Goal: Complete Application Form: Complete application form

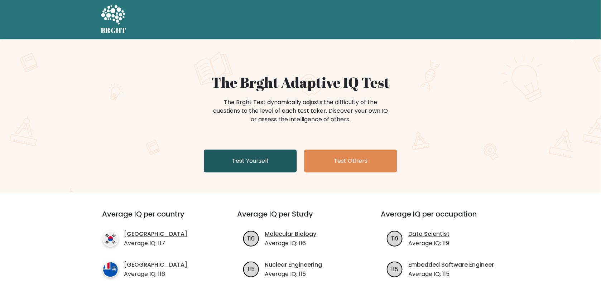
click at [253, 163] on link "Test Yourself" at bounding box center [250, 161] width 93 height 23
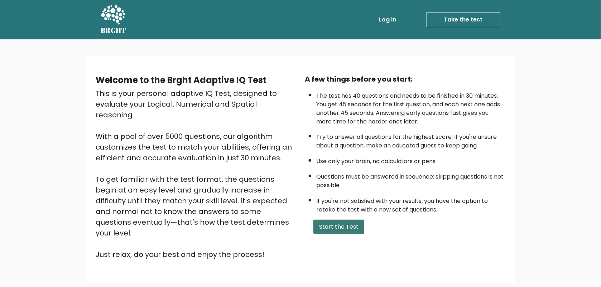
click at [331, 226] on button "Start the Test" at bounding box center [338, 227] width 51 height 14
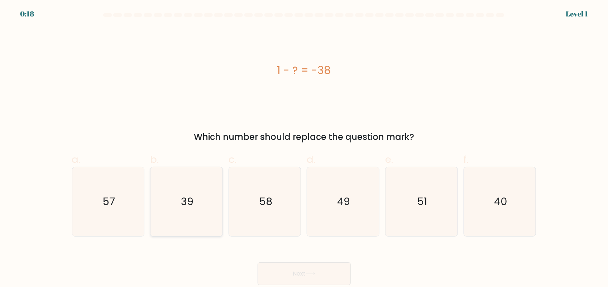
click at [200, 200] on icon "39" at bounding box center [186, 201] width 69 height 69
click at [304, 148] on input "b. 39" at bounding box center [304, 146] width 0 height 5
radio input "true"
click at [287, 269] on button "Next" at bounding box center [304, 274] width 93 height 23
click at [306, 273] on button "Next" at bounding box center [304, 274] width 93 height 23
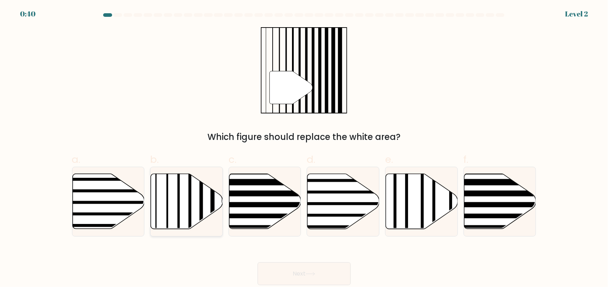
click at [166, 193] on icon at bounding box center [187, 201] width 72 height 55
click at [304, 148] on input "b." at bounding box center [304, 146] width 0 height 5
radio input "true"
click at [306, 278] on button "Next" at bounding box center [304, 274] width 93 height 23
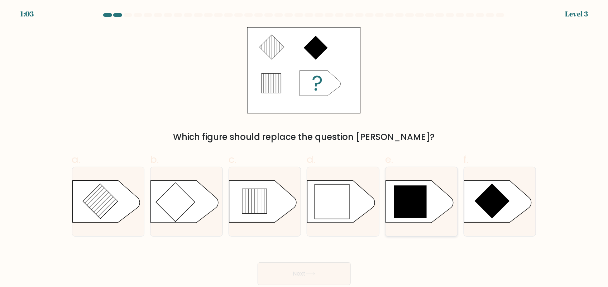
click at [402, 194] on icon at bounding box center [410, 202] width 33 height 33
click at [305, 148] on input "e." at bounding box center [304, 146] width 0 height 5
radio input "true"
click at [308, 273] on icon at bounding box center [311, 274] width 10 height 4
click at [303, 275] on button "Next" at bounding box center [304, 274] width 93 height 23
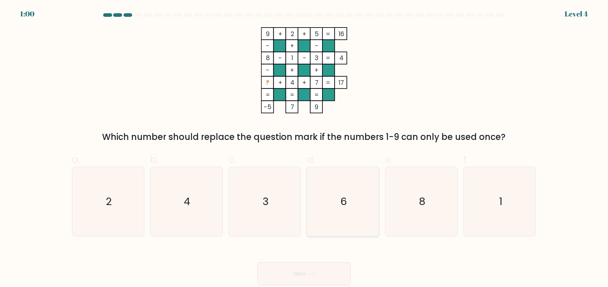
click at [352, 203] on icon "6" at bounding box center [342, 201] width 69 height 69
click at [305, 148] on input "d. 6" at bounding box center [304, 146] width 0 height 5
radio input "true"
click at [307, 273] on button "Next" at bounding box center [304, 274] width 93 height 23
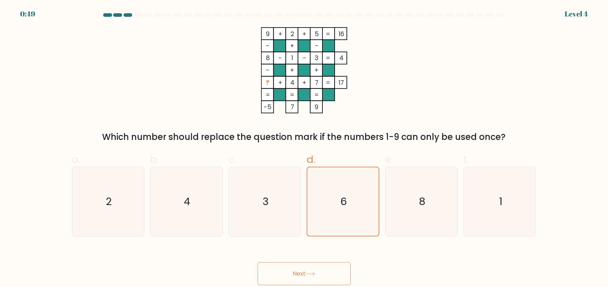
click at [287, 275] on button "Next" at bounding box center [304, 274] width 93 height 23
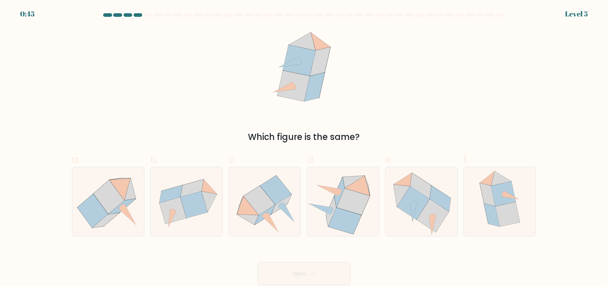
click at [307, 278] on button "Next" at bounding box center [304, 274] width 93 height 23
click at [425, 206] on icon at bounding box center [413, 203] width 32 height 33
click at [305, 148] on input "e." at bounding box center [304, 146] width 0 height 5
radio input "true"
click at [302, 269] on button "Next" at bounding box center [304, 274] width 93 height 23
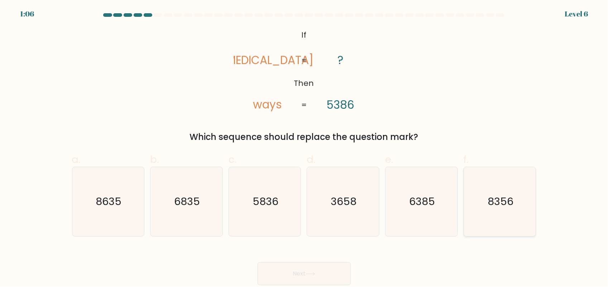
click at [512, 200] on text "8356" at bounding box center [501, 202] width 26 height 14
click at [305, 148] on input "f. 8356" at bounding box center [304, 146] width 0 height 5
radio input "true"
click at [297, 273] on button "Next" at bounding box center [304, 274] width 93 height 23
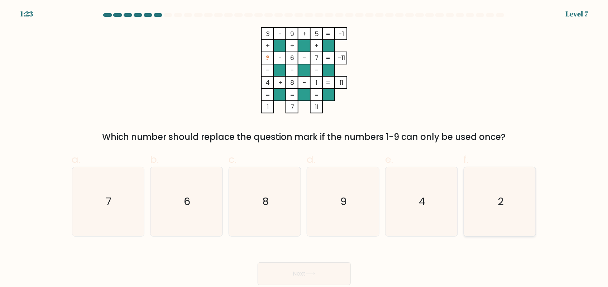
click at [495, 213] on icon "2" at bounding box center [499, 201] width 69 height 69
click at [305, 148] on input "f. 2" at bounding box center [304, 146] width 0 height 5
radio input "true"
click at [302, 278] on button "Next" at bounding box center [304, 274] width 93 height 23
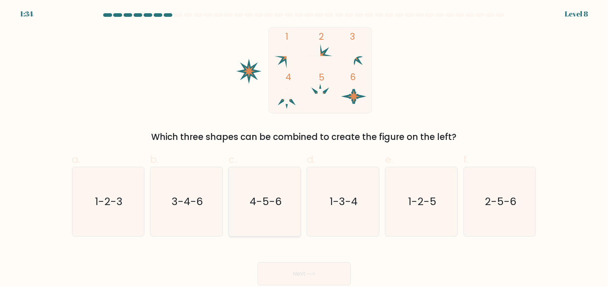
click at [262, 210] on icon "4-5-6" at bounding box center [264, 201] width 69 height 69
click at [304, 148] on input "c. 4-5-6" at bounding box center [304, 146] width 0 height 5
radio input "true"
click at [282, 274] on button "Next" at bounding box center [304, 274] width 93 height 23
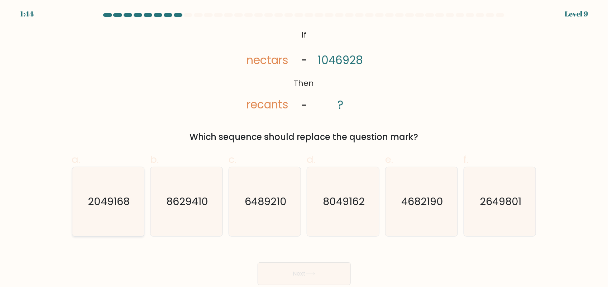
click at [100, 210] on icon "2049168" at bounding box center [107, 201] width 69 height 69
click at [304, 148] on input "a. 2049168" at bounding box center [304, 146] width 0 height 5
radio input "true"
click at [283, 275] on button "Next" at bounding box center [304, 274] width 93 height 23
click at [294, 273] on button "Next" at bounding box center [304, 274] width 93 height 23
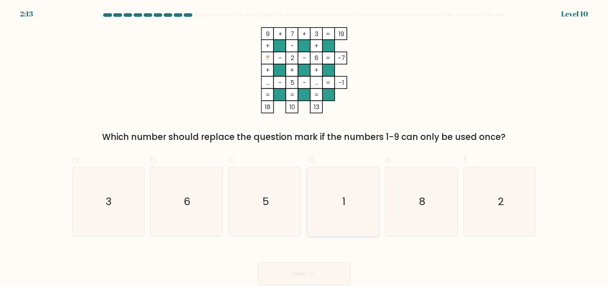
click at [357, 201] on icon "1" at bounding box center [342, 201] width 69 height 69
click at [305, 148] on input "d. 1" at bounding box center [304, 146] width 0 height 5
radio input "true"
click at [294, 274] on button "Next" at bounding box center [304, 274] width 93 height 23
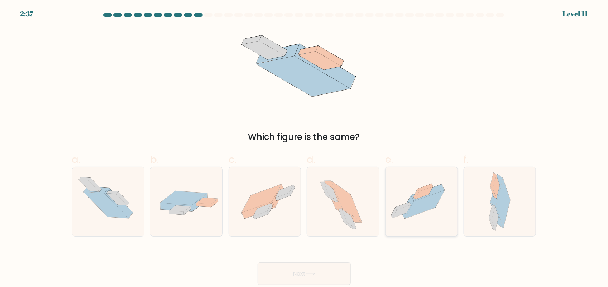
click at [416, 194] on icon at bounding box center [415, 195] width 5 height 10
click at [305, 148] on input "e." at bounding box center [304, 146] width 0 height 5
radio input "true"
click at [303, 277] on button "Next" at bounding box center [304, 274] width 93 height 23
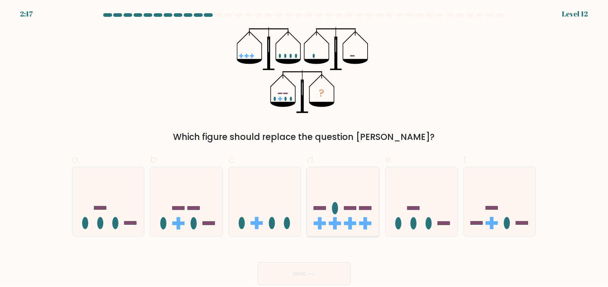
click at [338, 209] on ellipse at bounding box center [335, 208] width 6 height 12
click at [305, 148] on input "d." at bounding box center [304, 146] width 0 height 5
radio input "true"
click at [296, 267] on button "Next" at bounding box center [304, 274] width 93 height 23
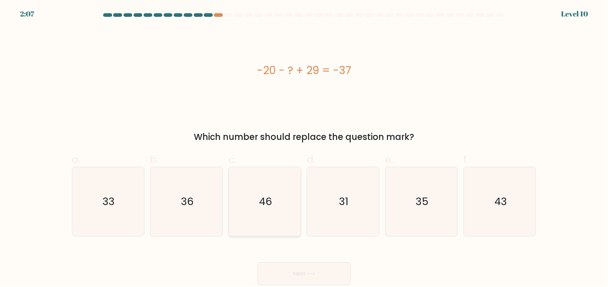
click at [262, 215] on icon "46" at bounding box center [264, 201] width 69 height 69
click at [304, 148] on input "c. 46" at bounding box center [304, 146] width 0 height 5
radio input "true"
click at [299, 276] on button "Next" at bounding box center [304, 274] width 93 height 23
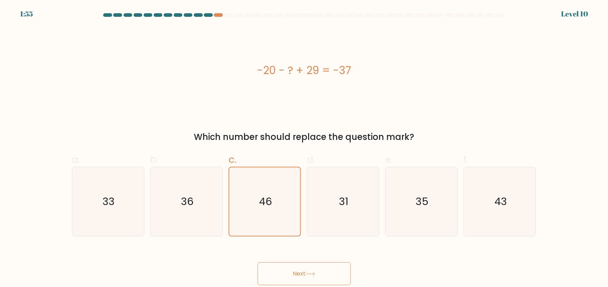
click at [305, 271] on button "Next" at bounding box center [304, 274] width 93 height 23
click at [285, 278] on button "Next" at bounding box center [304, 274] width 93 height 23
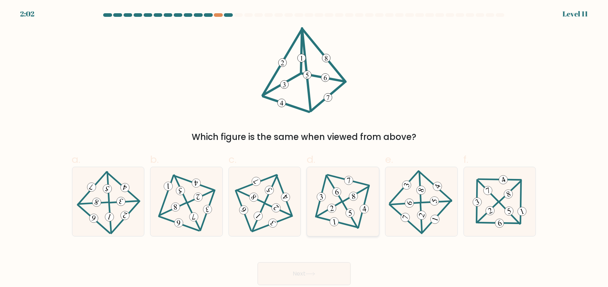
click at [331, 205] on 221 at bounding box center [332, 209] width 10 height 10
click at [305, 148] on input "d." at bounding box center [304, 146] width 0 height 5
radio input "true"
click at [300, 274] on button "Next" at bounding box center [304, 274] width 93 height 23
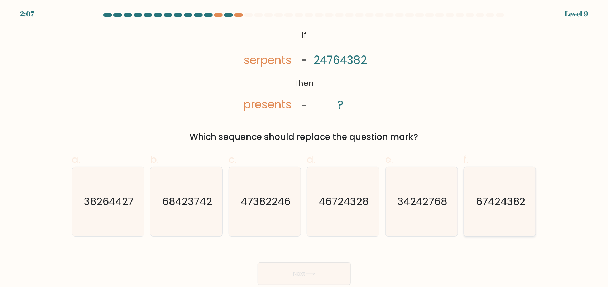
click at [488, 199] on text "67424382" at bounding box center [501, 202] width 50 height 14
click at [305, 148] on input "f. 67424382" at bounding box center [304, 146] width 0 height 5
radio input "true"
click at [308, 270] on button "Next" at bounding box center [304, 274] width 93 height 23
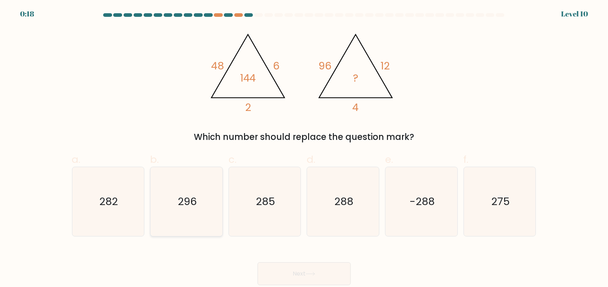
click at [198, 215] on icon "296" at bounding box center [186, 201] width 69 height 69
click at [304, 148] on input "b. 296" at bounding box center [304, 146] width 0 height 5
radio input "true"
click at [291, 277] on button "Next" at bounding box center [304, 274] width 93 height 23
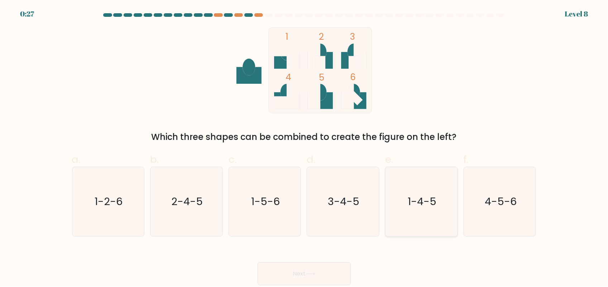
click at [412, 196] on text "1-4-5" at bounding box center [422, 202] width 29 height 14
click at [305, 148] on input "e. 1-4-5" at bounding box center [304, 146] width 0 height 5
radio input "true"
click at [291, 270] on button "Next" at bounding box center [304, 274] width 93 height 23
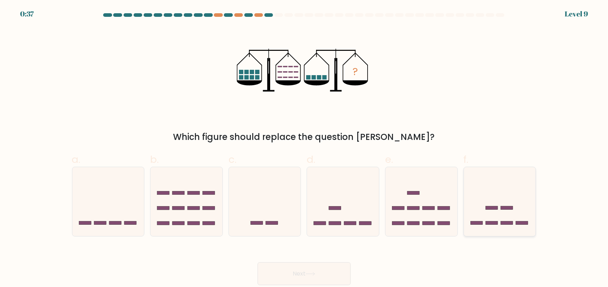
click at [495, 209] on rect at bounding box center [492, 209] width 12 height 4
click at [305, 148] on input "f." at bounding box center [304, 146] width 0 height 5
radio input "true"
click at [307, 276] on button "Next" at bounding box center [304, 274] width 93 height 23
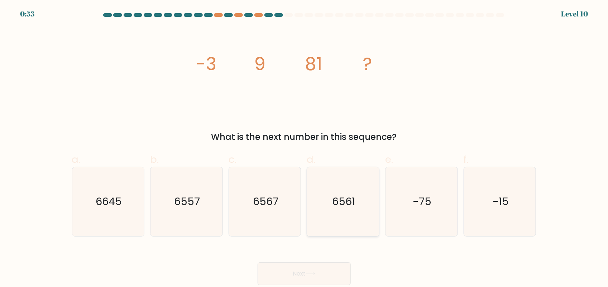
click at [349, 217] on icon "6561" at bounding box center [342, 201] width 69 height 69
click at [305, 148] on input "d. 6561" at bounding box center [304, 146] width 0 height 5
radio input "true"
click at [296, 271] on button "Next" at bounding box center [304, 274] width 93 height 23
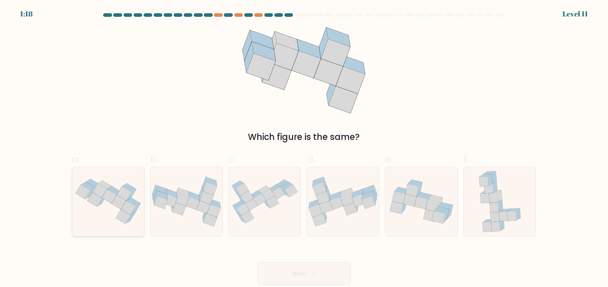
click at [120, 206] on icon at bounding box center [118, 203] width 15 height 14
click at [304, 148] on input "a." at bounding box center [304, 146] width 0 height 5
radio input "true"
click at [306, 269] on button "Next" at bounding box center [304, 274] width 93 height 23
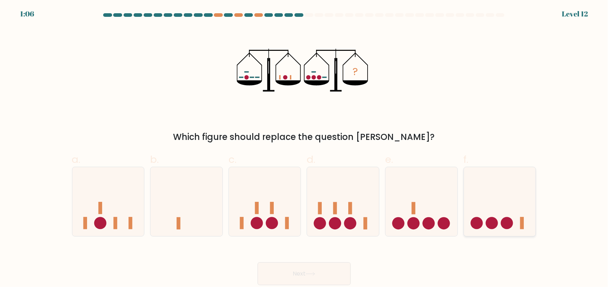
click at [492, 201] on icon at bounding box center [500, 201] width 72 height 59
click at [305, 148] on input "f." at bounding box center [304, 146] width 0 height 5
radio input "true"
click at [288, 273] on button "Next" at bounding box center [304, 274] width 93 height 23
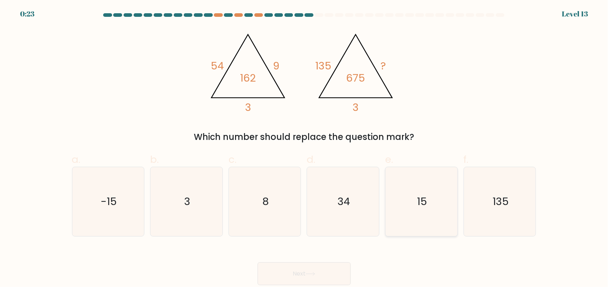
click at [403, 210] on icon "15" at bounding box center [421, 201] width 69 height 69
click at [305, 148] on input "e. 15" at bounding box center [304, 146] width 0 height 5
radio input "true"
click at [291, 282] on button "Next" at bounding box center [304, 274] width 93 height 23
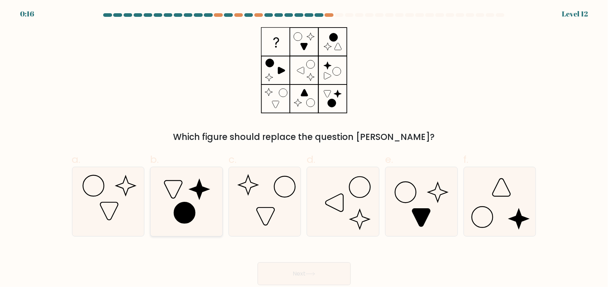
click at [189, 212] on icon at bounding box center [184, 212] width 21 height 21
click at [304, 148] on input "b." at bounding box center [304, 146] width 0 height 5
radio input "true"
click at [325, 275] on button "Next" at bounding box center [304, 274] width 93 height 23
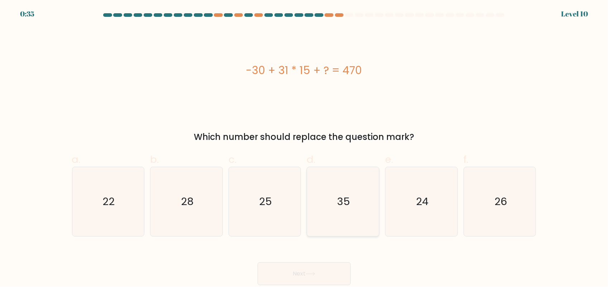
click at [335, 207] on icon "35" at bounding box center [342, 201] width 69 height 69
click at [305, 148] on input "d. 35" at bounding box center [304, 146] width 0 height 5
radio input "true"
click at [299, 267] on button "Next" at bounding box center [304, 274] width 93 height 23
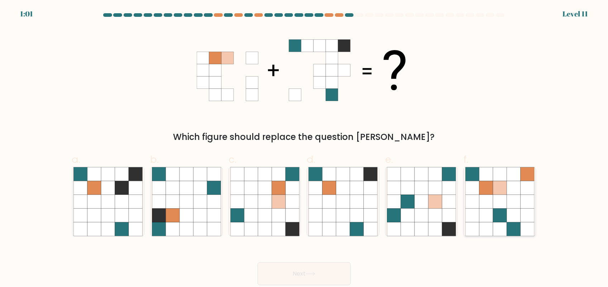
click at [482, 198] on icon at bounding box center [486, 202] width 14 height 14
click at [305, 148] on input "f." at bounding box center [304, 146] width 0 height 5
radio input "true"
click at [293, 270] on button "Next" at bounding box center [304, 274] width 93 height 23
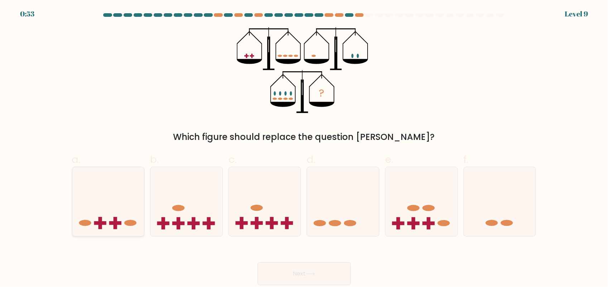
click at [112, 226] on icon at bounding box center [108, 201] width 72 height 59
click at [304, 148] on input "a." at bounding box center [304, 146] width 0 height 5
radio input "true"
click at [320, 285] on button "Next" at bounding box center [304, 274] width 93 height 23
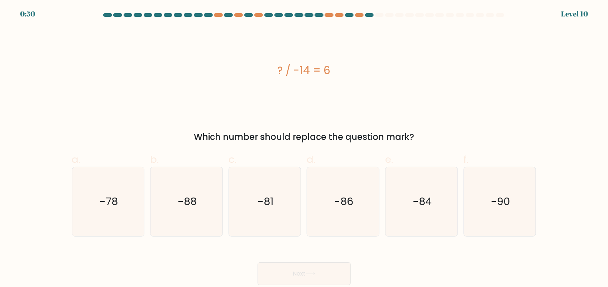
click at [320, 285] on button "Next" at bounding box center [304, 274] width 93 height 23
click at [415, 223] on icon "-84" at bounding box center [421, 201] width 69 height 69
click at [305, 148] on input "e. -84" at bounding box center [304, 146] width 0 height 5
radio input "true"
click at [310, 279] on button "Next" at bounding box center [304, 274] width 93 height 23
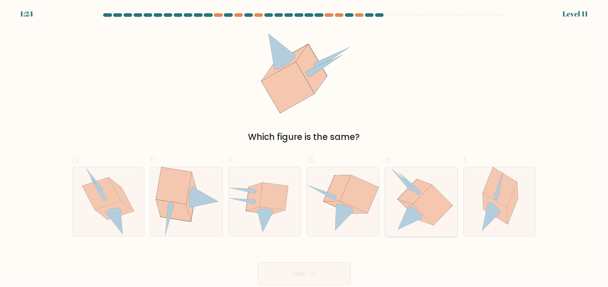
click at [414, 212] on icon at bounding box center [410, 217] width 24 height 23
click at [305, 148] on input "e." at bounding box center [304, 146] width 0 height 5
radio input "true"
click at [296, 271] on button "Next" at bounding box center [304, 274] width 93 height 23
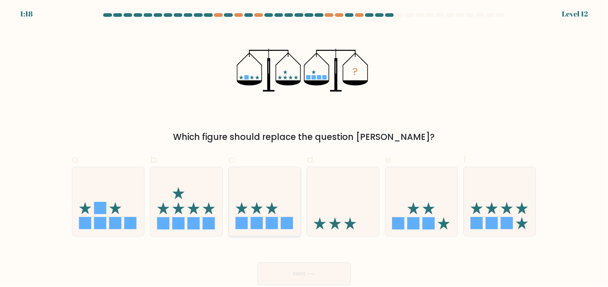
click at [267, 200] on icon at bounding box center [265, 201] width 72 height 59
click at [304, 148] on input "c." at bounding box center [304, 146] width 0 height 5
radio input "true"
click at [293, 267] on button "Next" at bounding box center [304, 274] width 93 height 23
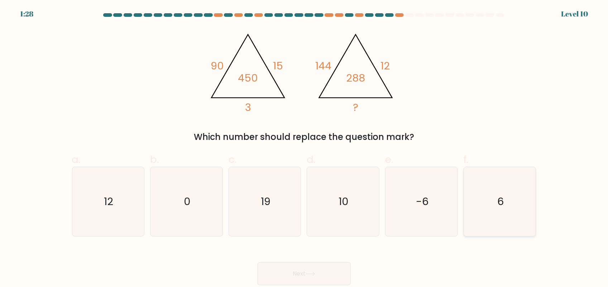
click at [488, 205] on icon "6" at bounding box center [499, 201] width 69 height 69
click at [305, 148] on input "f. 6" at bounding box center [304, 146] width 0 height 5
radio input "true"
click at [301, 274] on button "Next" at bounding box center [304, 274] width 93 height 23
click at [282, 277] on button "Next" at bounding box center [304, 274] width 93 height 23
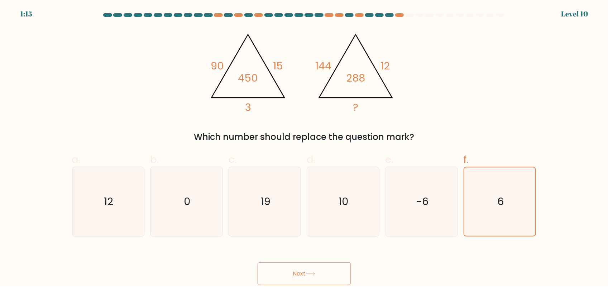
click at [305, 270] on button "Next" at bounding box center [304, 274] width 93 height 23
click at [274, 282] on button "Next" at bounding box center [304, 274] width 93 height 23
click at [303, 277] on button "Next" at bounding box center [304, 274] width 93 height 23
drag, startPoint x: 303, startPoint y: 277, endPoint x: 309, endPoint y: 298, distance: 21.6
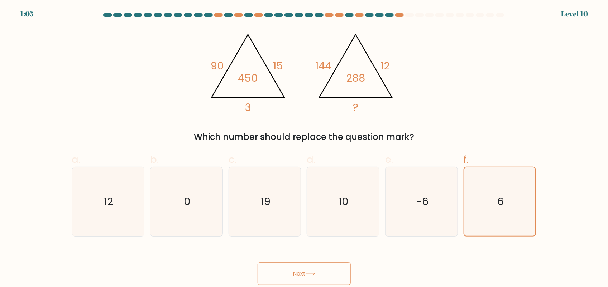
click at [309, 287] on html "1:05 Level 10" at bounding box center [304, 143] width 608 height 287
click at [284, 277] on button "Next" at bounding box center [304, 274] width 93 height 23
click at [297, 271] on button "Next" at bounding box center [304, 274] width 93 height 23
drag, startPoint x: 297, startPoint y: 271, endPoint x: 443, endPoint y: 186, distance: 169.4
click at [443, 186] on form at bounding box center [304, 149] width 608 height 272
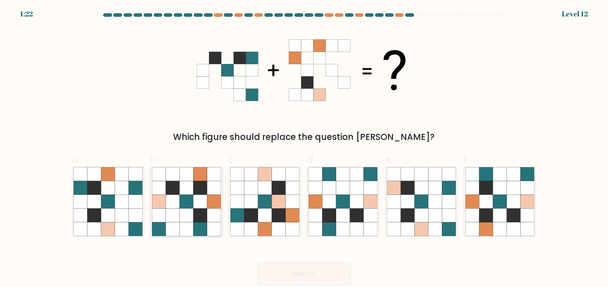
click at [183, 185] on icon at bounding box center [186, 188] width 14 height 14
click at [304, 148] on input "b." at bounding box center [304, 146] width 0 height 5
radio input "true"
click at [297, 277] on button "Next" at bounding box center [304, 274] width 93 height 23
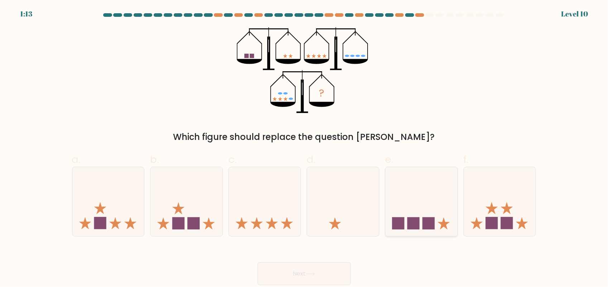
click at [426, 222] on rect at bounding box center [428, 223] width 12 height 12
click at [305, 148] on input "e." at bounding box center [304, 146] width 0 height 5
radio input "true"
click at [288, 273] on button "Next" at bounding box center [304, 274] width 93 height 23
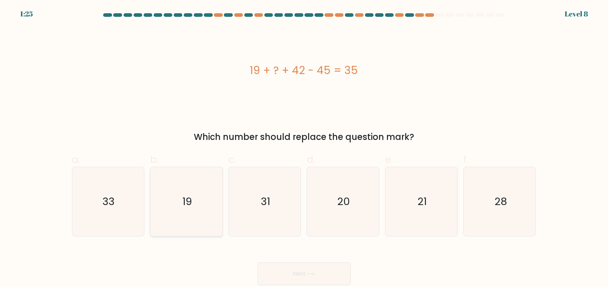
click at [192, 202] on text "19" at bounding box center [187, 202] width 10 height 14
click at [304, 148] on input "b. 19" at bounding box center [304, 146] width 0 height 5
radio input "true"
click at [300, 273] on button "Next" at bounding box center [304, 274] width 93 height 23
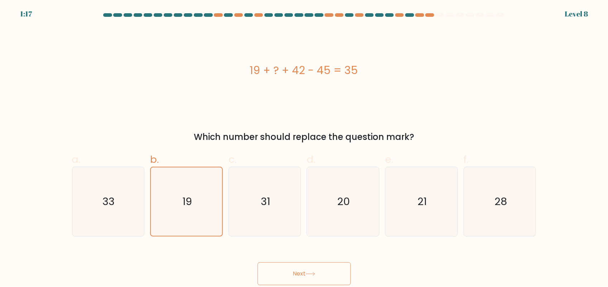
click at [301, 268] on button "Next" at bounding box center [304, 274] width 93 height 23
click at [289, 278] on button "Next" at bounding box center [304, 274] width 93 height 23
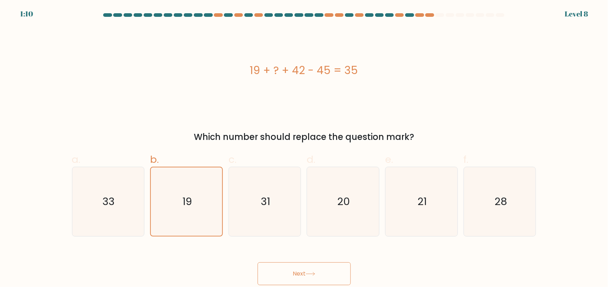
click at [289, 278] on button "Next" at bounding box center [304, 274] width 93 height 23
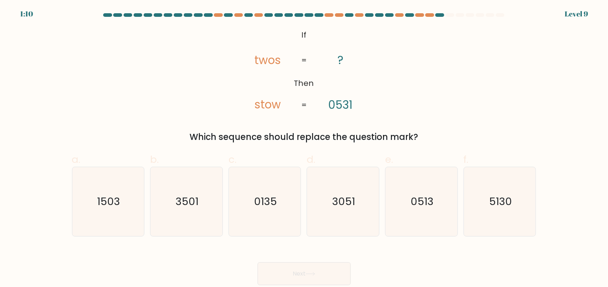
click at [289, 278] on button "Next" at bounding box center [304, 274] width 93 height 23
click at [495, 207] on text "5130" at bounding box center [500, 202] width 23 height 14
click at [305, 148] on input "f. 5130" at bounding box center [304, 146] width 0 height 5
radio input "true"
click at [300, 272] on button "Next" at bounding box center [304, 274] width 93 height 23
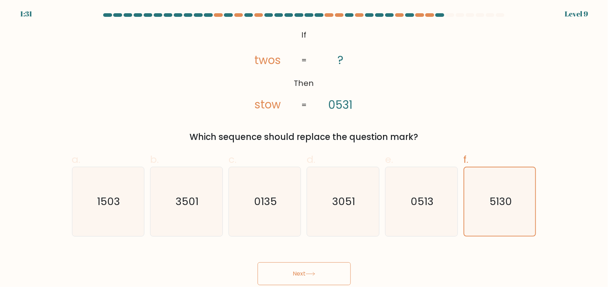
click at [319, 280] on button "Next" at bounding box center [304, 274] width 93 height 23
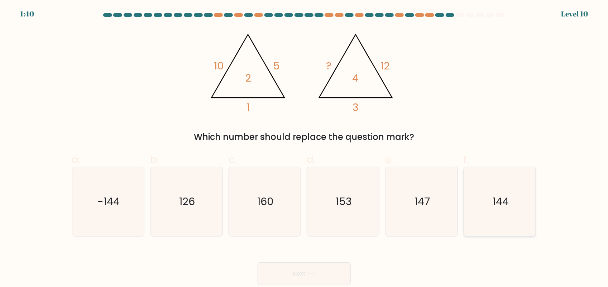
click at [502, 210] on icon "144" at bounding box center [499, 201] width 69 height 69
click at [305, 148] on input "f. 144" at bounding box center [304, 146] width 0 height 5
radio input "true"
click at [300, 274] on button "Next" at bounding box center [304, 274] width 93 height 23
click at [270, 275] on button "Next" at bounding box center [304, 274] width 93 height 23
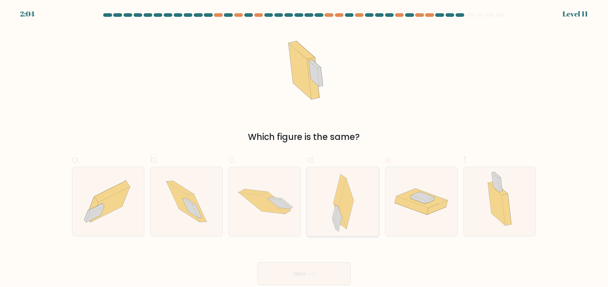
click at [350, 200] on icon at bounding box center [346, 204] width 15 height 50
click at [305, 148] on input "d." at bounding box center [304, 146] width 0 height 5
radio input "true"
click at [287, 277] on button "Next" at bounding box center [304, 274] width 93 height 23
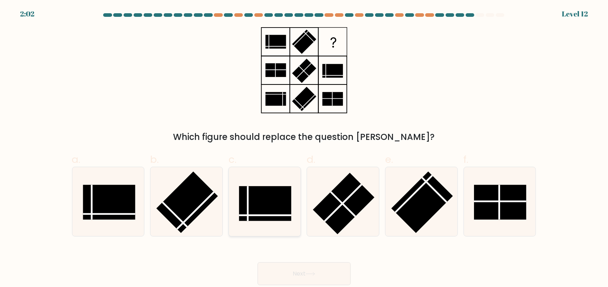
click at [262, 202] on rect at bounding box center [265, 203] width 52 height 35
click at [304, 148] on input "c." at bounding box center [304, 146] width 0 height 5
radio input "true"
click at [294, 272] on button "Next" at bounding box center [304, 274] width 93 height 23
click at [298, 282] on button "Next" at bounding box center [304, 274] width 93 height 23
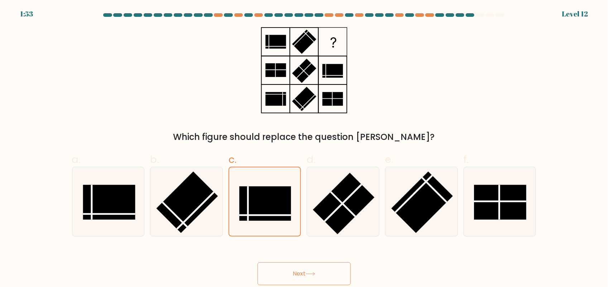
click at [306, 268] on button "Next" at bounding box center [304, 274] width 93 height 23
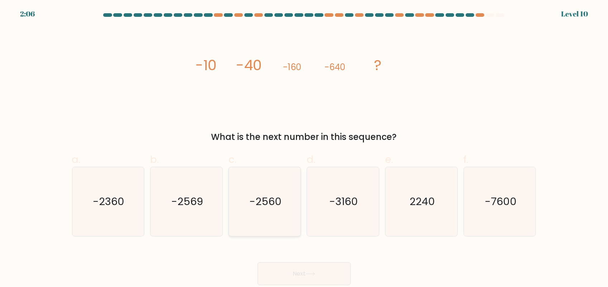
click at [265, 208] on text "-2560" at bounding box center [265, 202] width 32 height 14
click at [304, 148] on input "c. -2560" at bounding box center [304, 146] width 0 height 5
radio input "true"
click at [289, 272] on button "Next" at bounding box center [304, 274] width 93 height 23
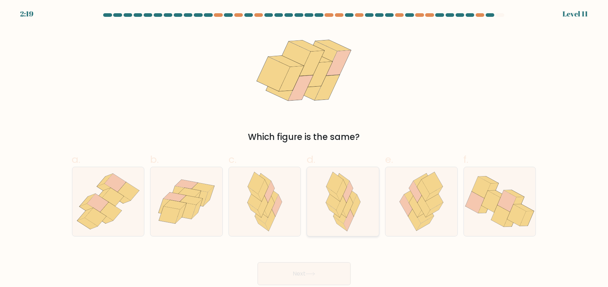
click at [346, 212] on icon at bounding box center [348, 207] width 10 height 22
click at [305, 148] on input "d." at bounding box center [304, 146] width 0 height 5
radio input "true"
click at [303, 276] on button "Next" at bounding box center [304, 274] width 93 height 23
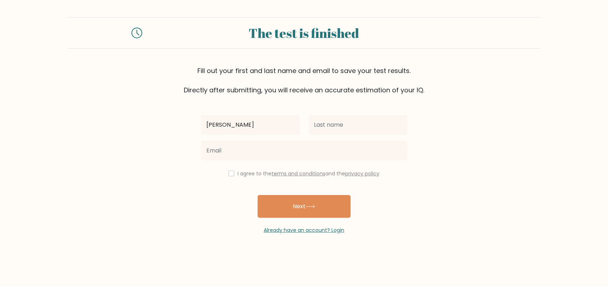
type input "AANCHAL"
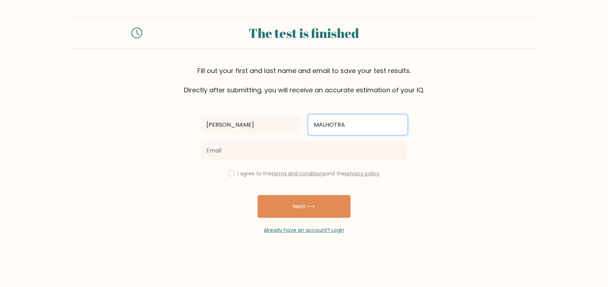
type input "MALHOTRA"
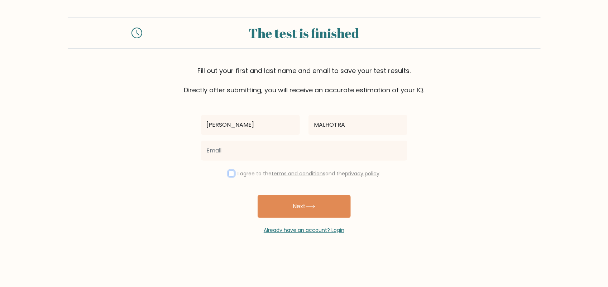
click at [231, 174] on input "checkbox" at bounding box center [232, 174] width 6 height 6
checkbox input "true"
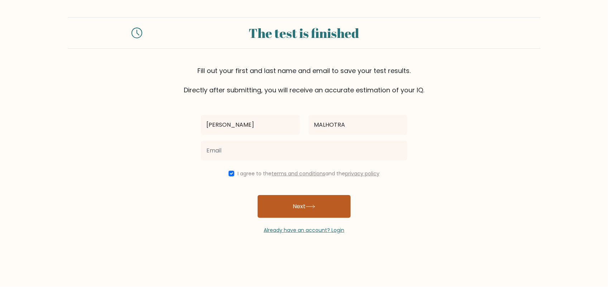
click at [303, 207] on button "Next" at bounding box center [304, 206] width 93 height 23
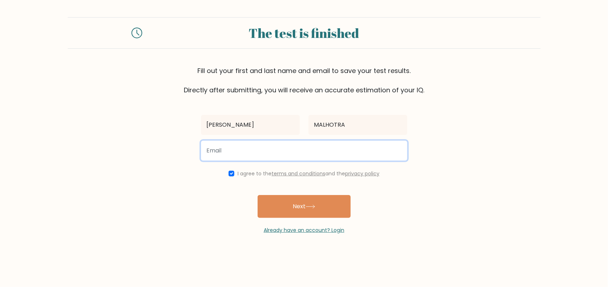
click at [278, 148] on input "email" at bounding box center [304, 151] width 206 height 20
type input "aanchalmalhotra99@gmail.com"
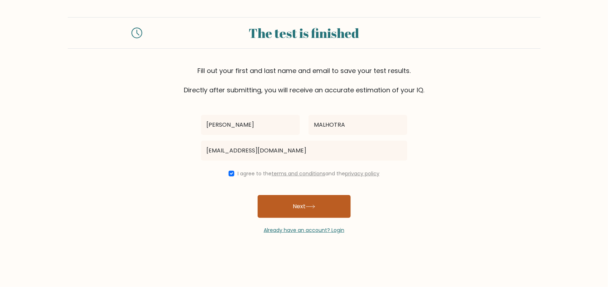
click at [280, 195] on button "Next" at bounding box center [304, 206] width 93 height 23
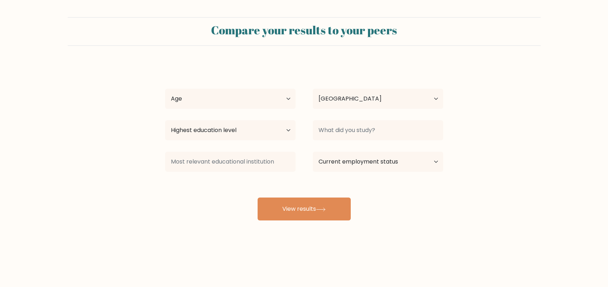
select select "IN"
click at [262, 103] on select "Age Under [DEMOGRAPHIC_DATA] [DEMOGRAPHIC_DATA] [DEMOGRAPHIC_DATA] [DEMOGRAPHIC…" at bounding box center [230, 99] width 130 height 20
select select "25_34"
click at [165, 89] on select "Age Under [DEMOGRAPHIC_DATA] [DEMOGRAPHIC_DATA] [DEMOGRAPHIC_DATA] [DEMOGRAPHIC…" at bounding box center [230, 99] width 130 height 20
click at [257, 135] on select "Highest education level No schooling Primary Lower Secondary Upper Secondary Oc…" at bounding box center [230, 130] width 130 height 20
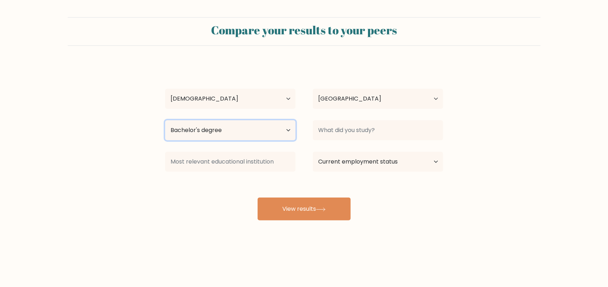
click at [165, 120] on select "Highest education level No schooling Primary Lower Secondary Upper Secondary Oc…" at bounding box center [230, 130] width 130 height 20
click at [254, 133] on select "Highest education level No schooling Primary Lower Secondary Upper Secondary Oc…" at bounding box center [230, 130] width 130 height 20
select select "masters_degree"
click at [165, 120] on select "Highest education level No schooling Primary Lower Secondary Upper Secondary Oc…" at bounding box center [230, 130] width 130 height 20
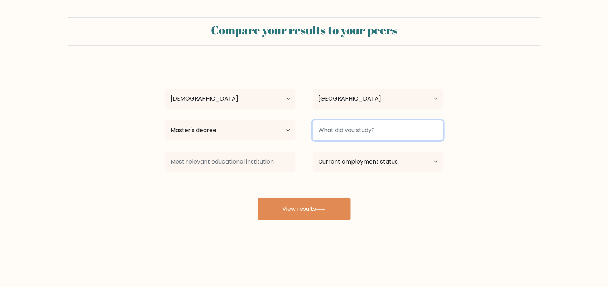
click at [352, 129] on input at bounding box center [378, 130] width 130 height 20
type input "CA"
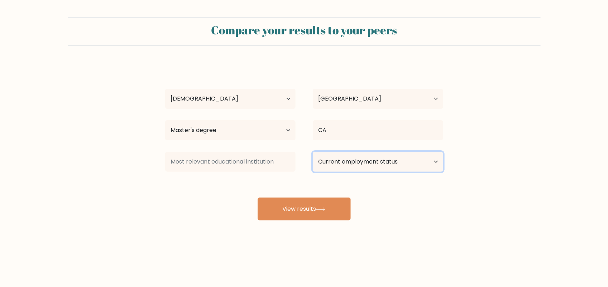
click at [358, 168] on select "Current employment status Employed Student Retired Other / prefer not to answer" at bounding box center [378, 162] width 130 height 20
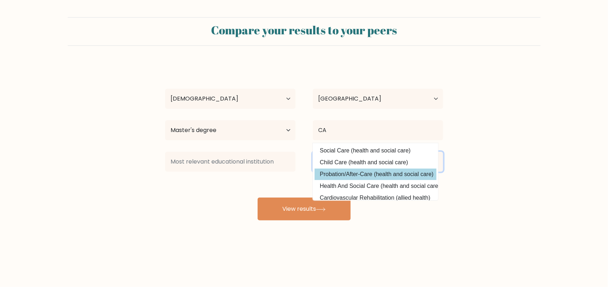
select select "student"
click at [313, 152] on select "Current employment status Employed Student Retired Other / prefer not to answer" at bounding box center [378, 162] width 130 height 20
click at [276, 174] on div at bounding box center [231, 162] width 148 height 26
click at [429, 228] on div "Compare your results to your peers [PERSON_NAME] Age Under [DEMOGRAPHIC_DATA] […" at bounding box center [304, 136] width 608 height 272
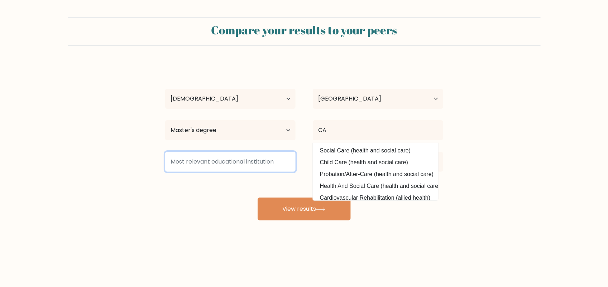
click at [275, 166] on input at bounding box center [230, 162] width 130 height 20
click at [272, 164] on input "ICAI" at bounding box center [230, 162] width 130 height 20
type input "ICAI"
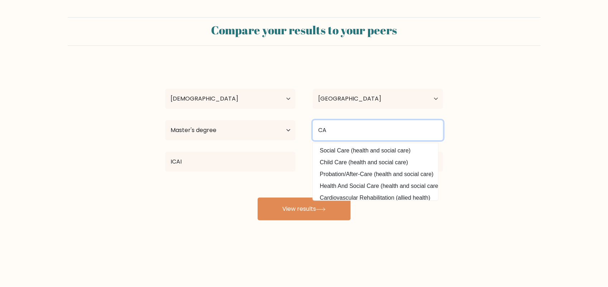
click at [377, 133] on input "CA" at bounding box center [378, 130] width 130 height 20
click at [258, 198] on button "View results" at bounding box center [304, 209] width 93 height 23
